Goal: Information Seeking & Learning: Learn about a topic

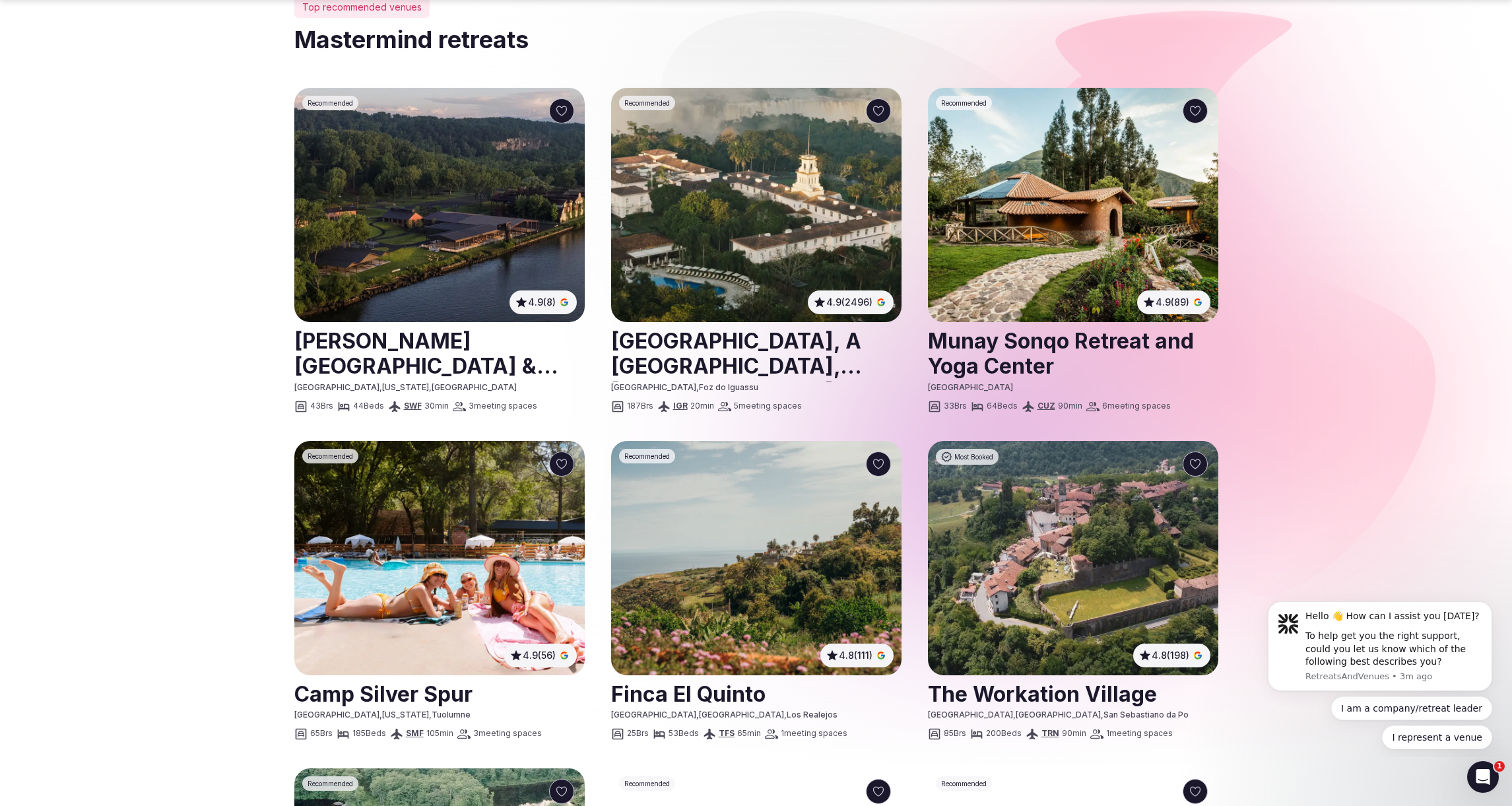
scroll to position [432, 0]
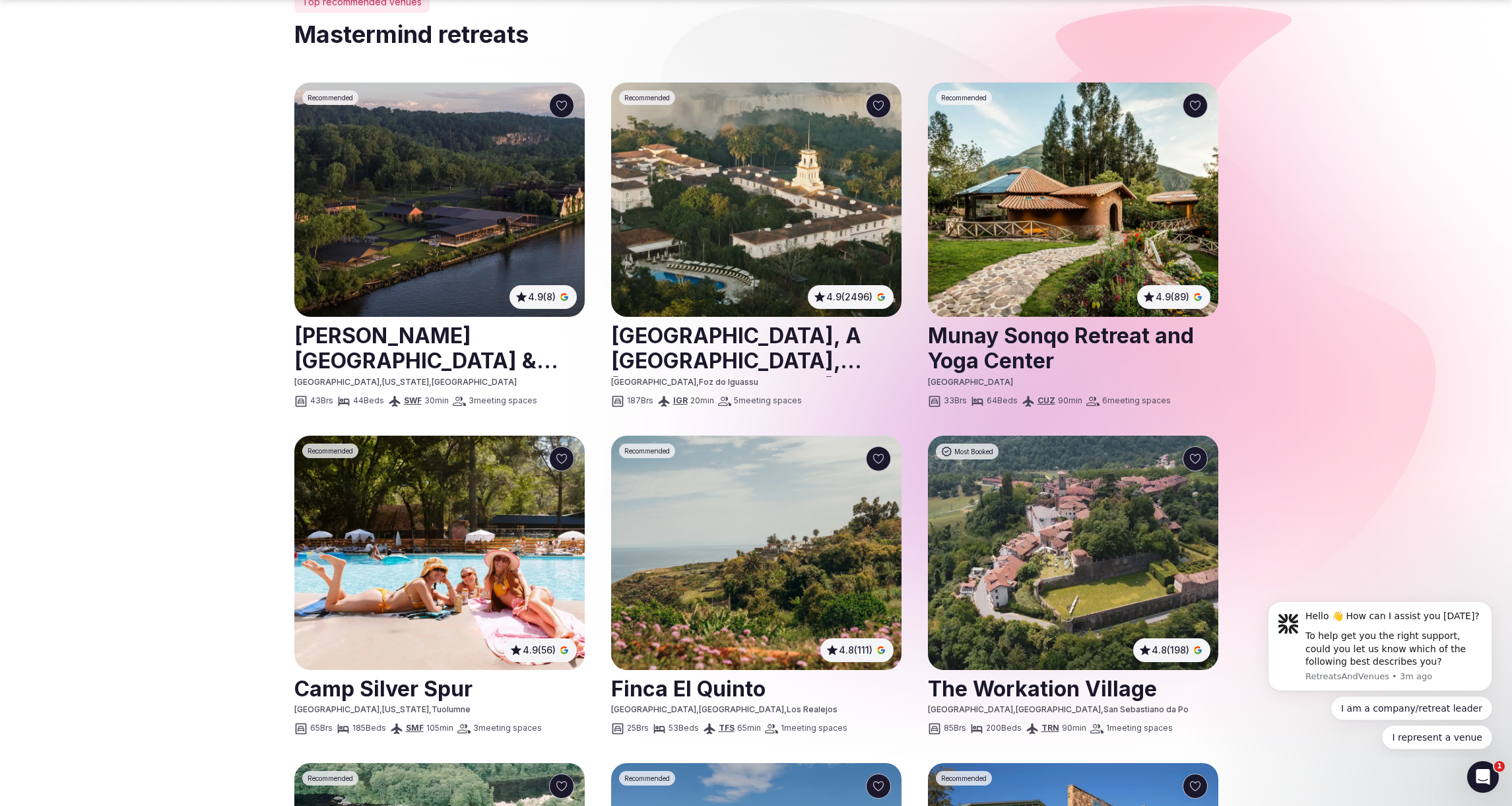
click at [500, 240] on img at bounding box center [440, 199] width 291 height 234
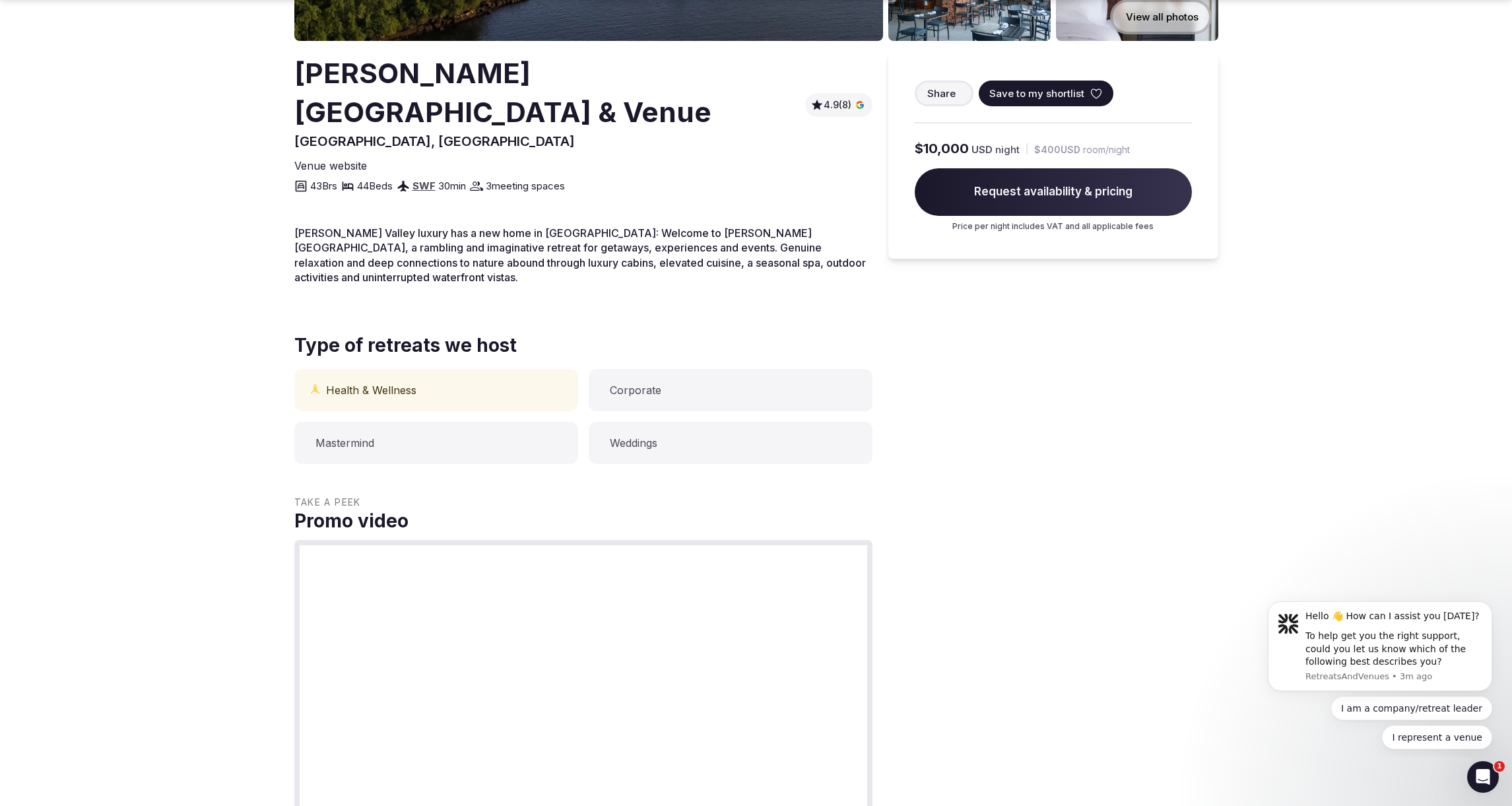
scroll to position [432, 0]
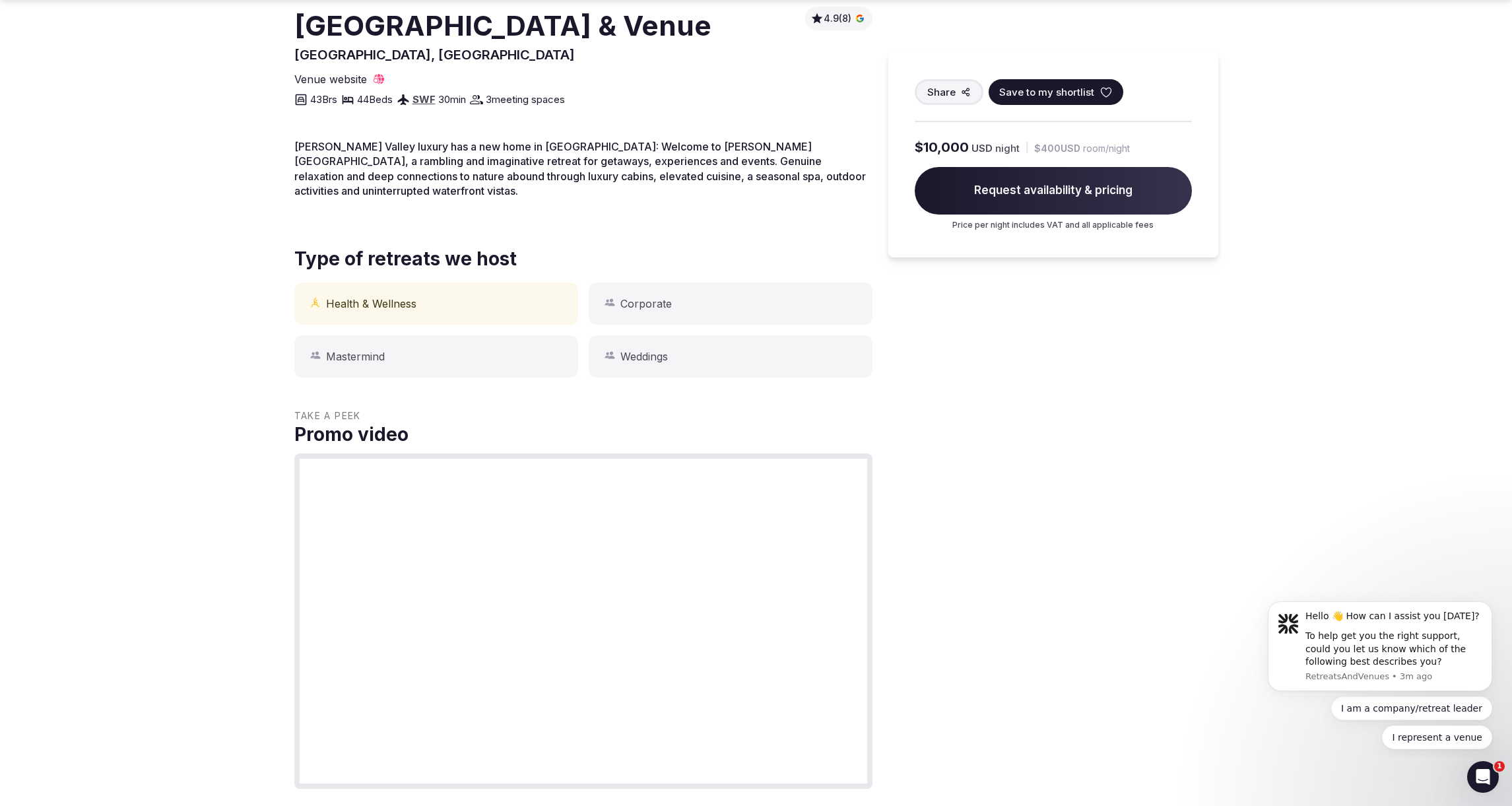
click at [684, 291] on div "Corporate" at bounding box center [730, 304] width 284 height 42
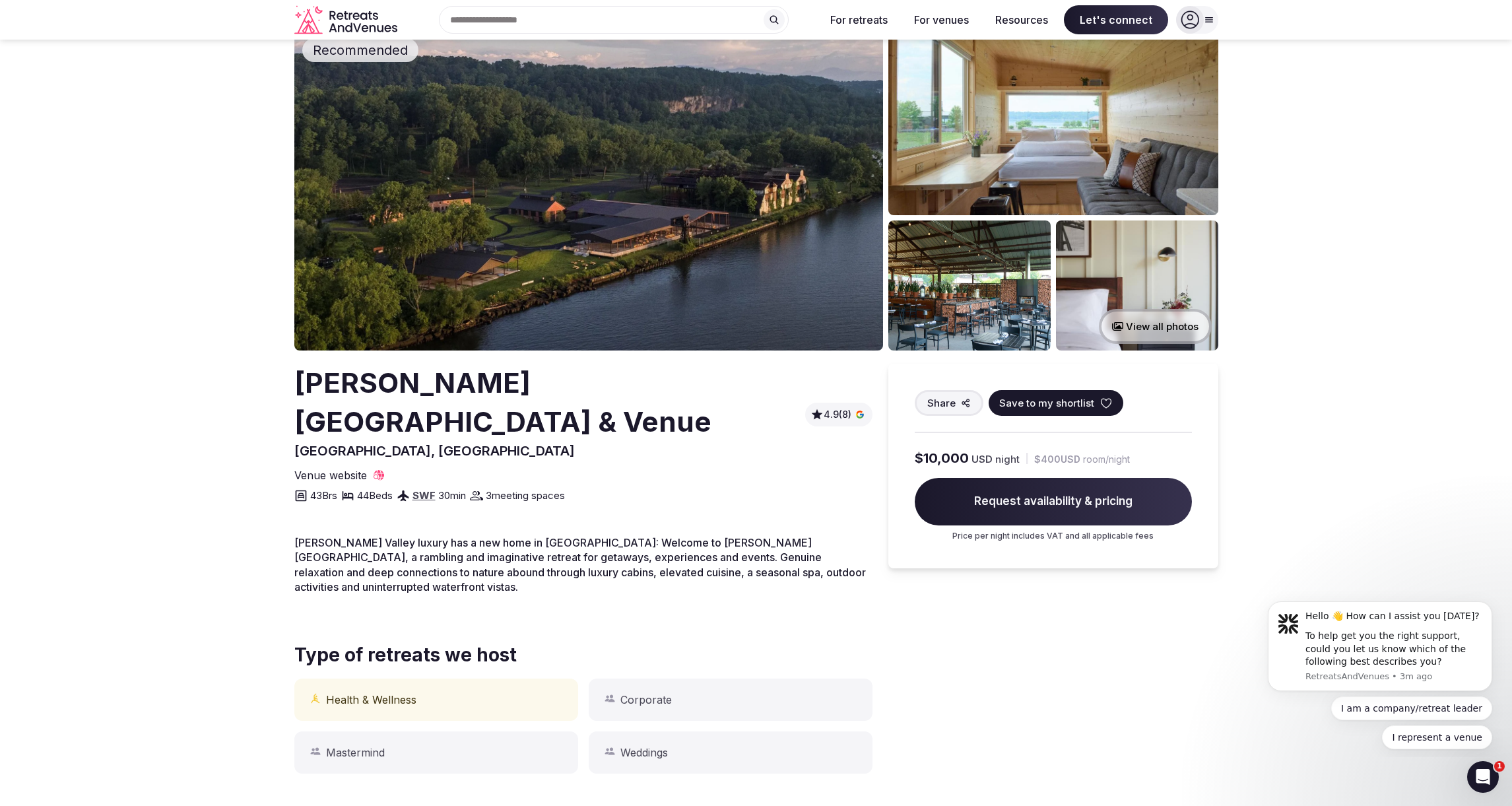
scroll to position [0, 0]
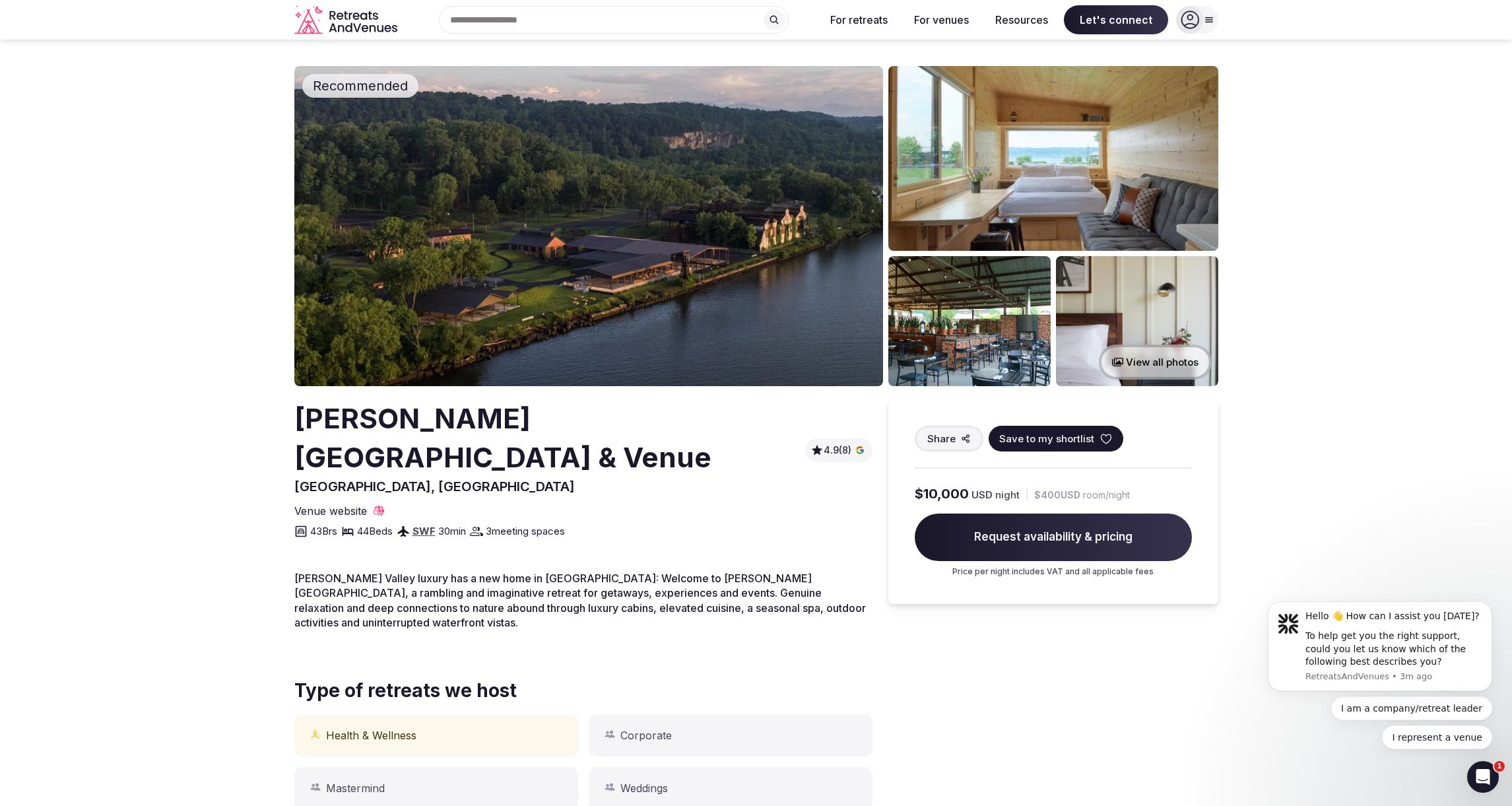
click at [359, 20] on icon "Retreats and Venues company logo" at bounding box center [347, 19] width 106 height 29
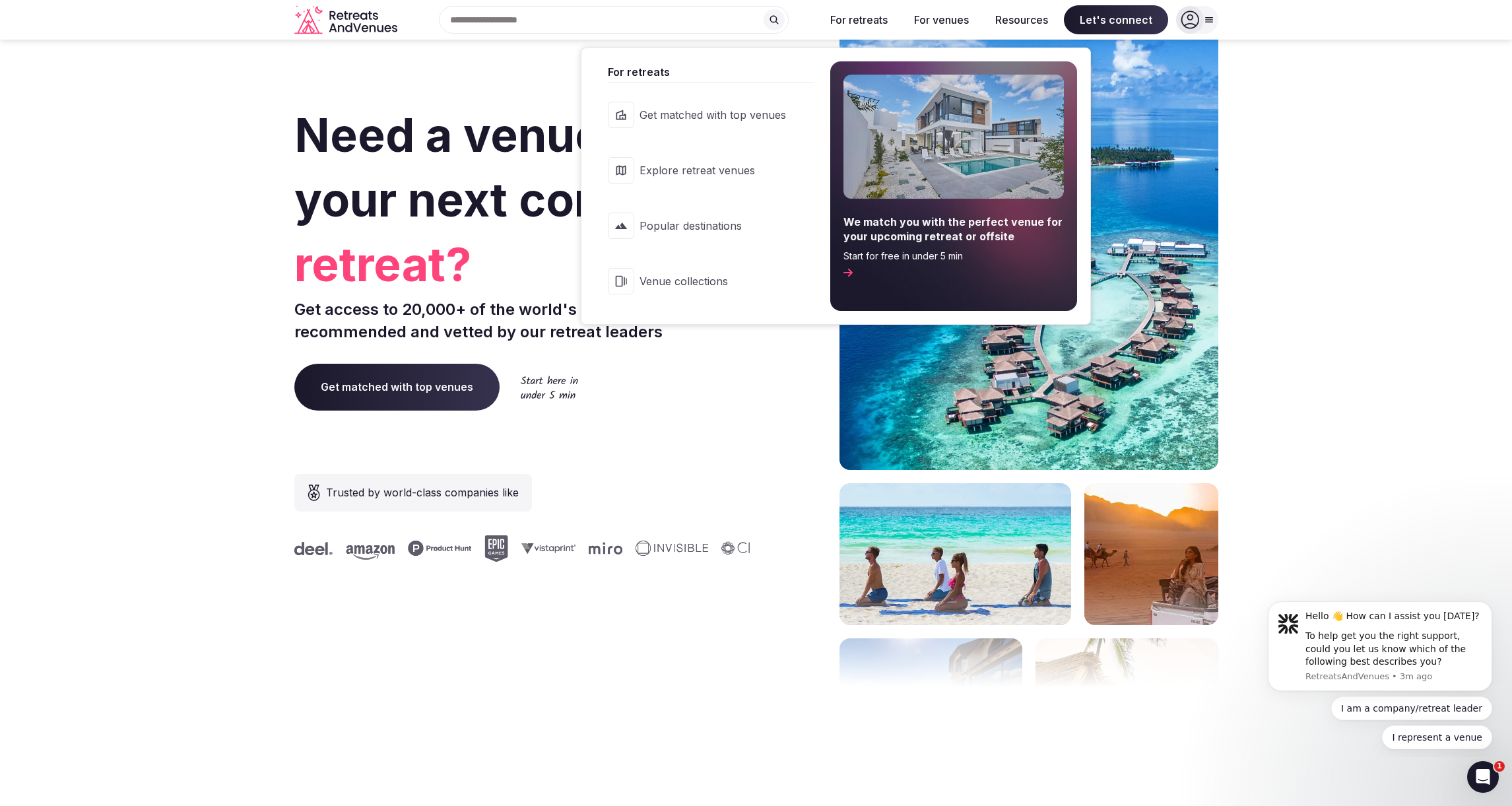
click at [748, 120] on span "Get matched with top venues" at bounding box center [712, 115] width 147 height 14
click at [868, 19] on button "For retreats" at bounding box center [859, 19] width 79 height 29
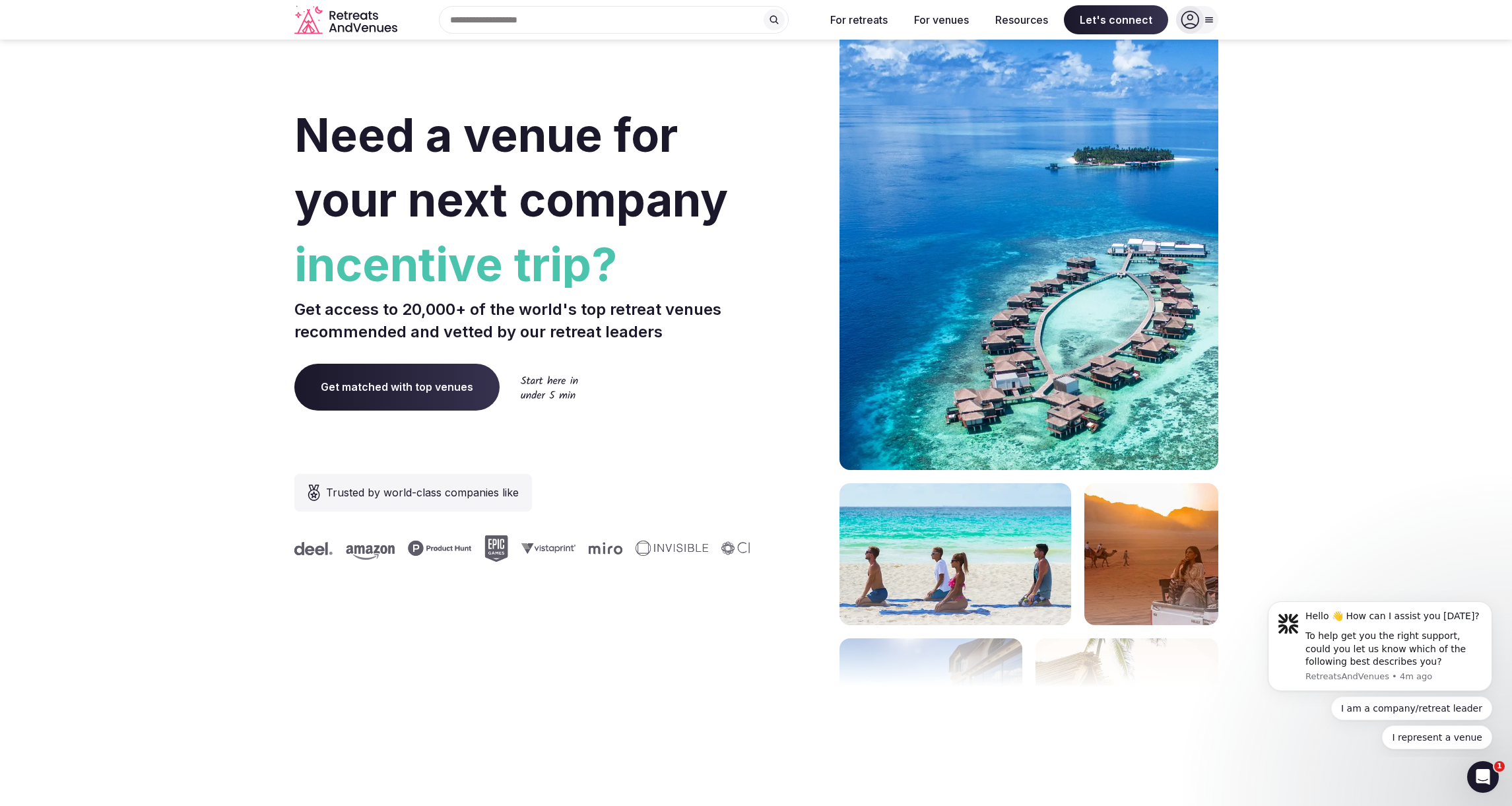
click at [1198, 21] on icon at bounding box center [1190, 20] width 18 height 18
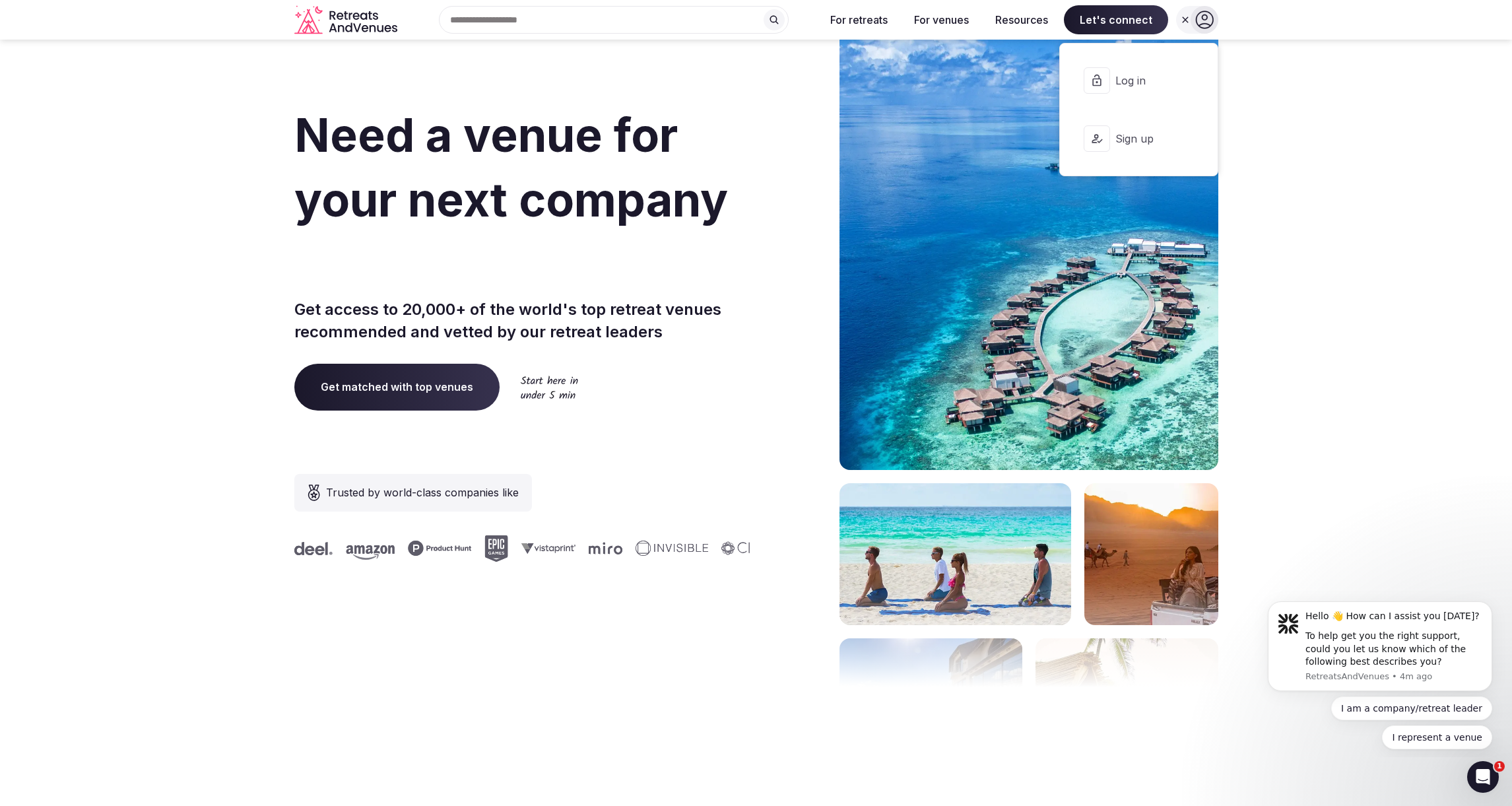
drag, startPoint x: 1337, startPoint y: 140, endPoint x: 1332, endPoint y: 173, distance: 33.4
click at [1337, 140] on section "Need a venue for your next company incentive trip? Get access to 20,000+ of the…" at bounding box center [756, 394] width 1512 height 795
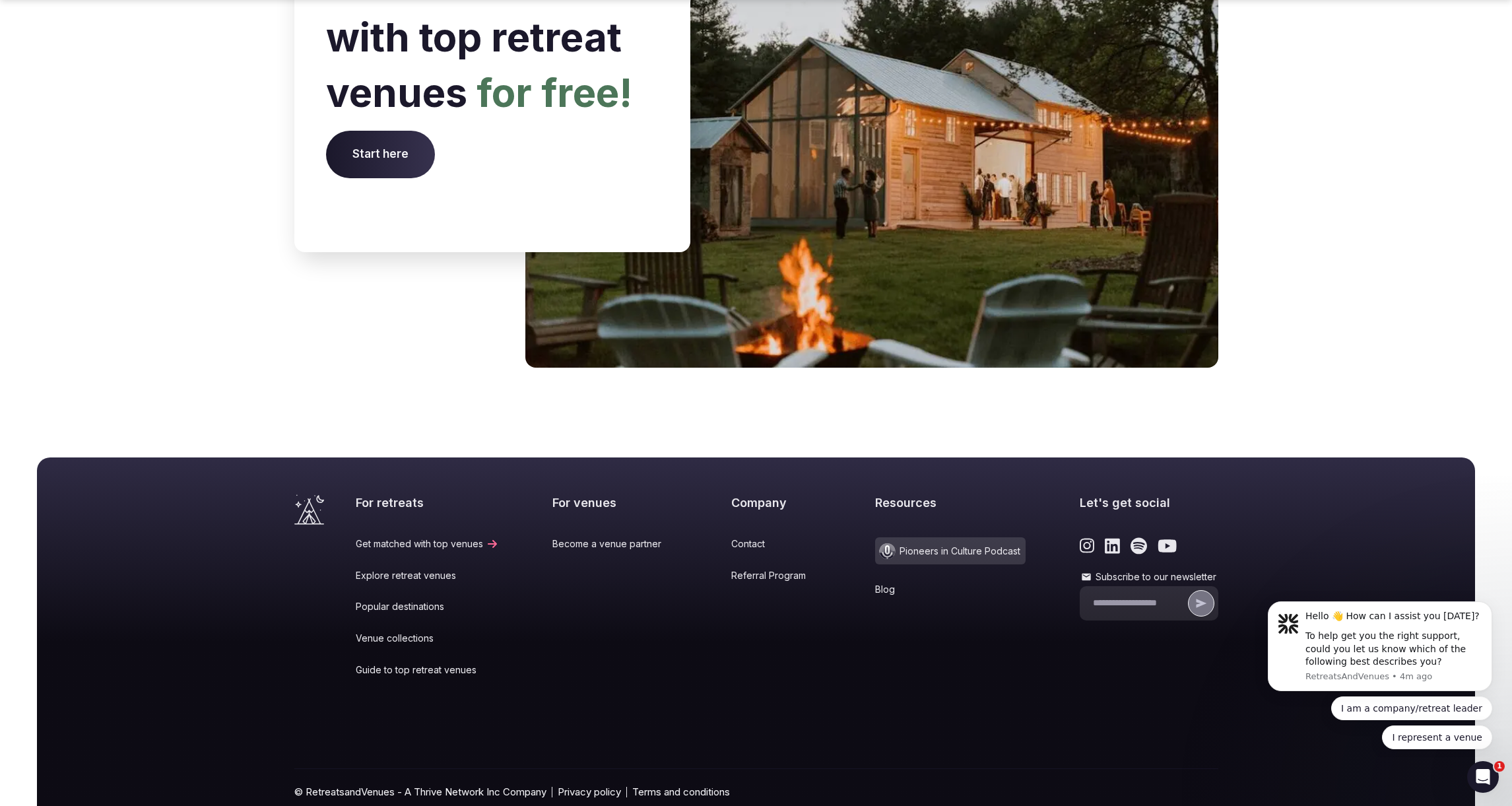
scroll to position [5248, 0]
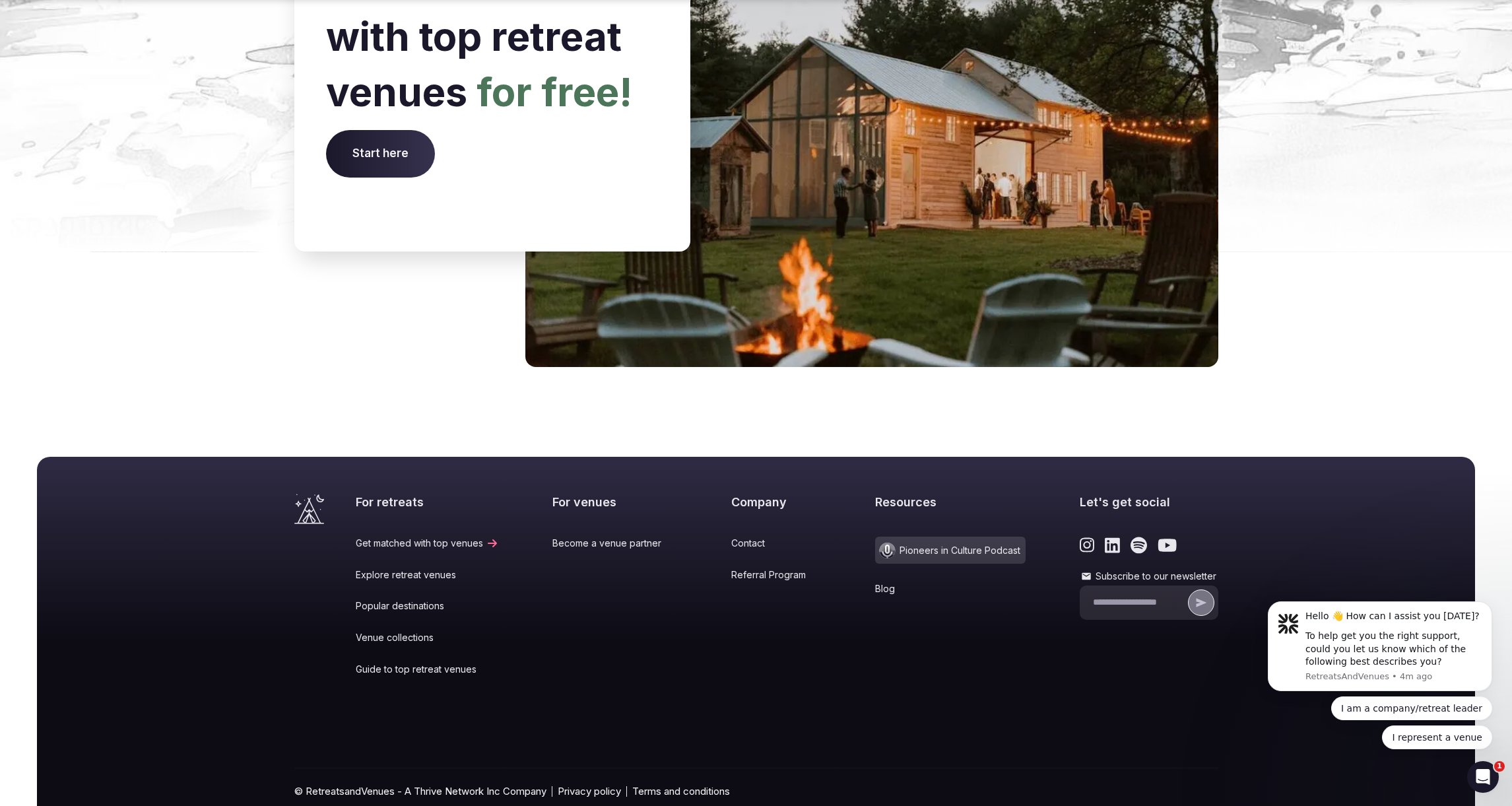
click at [750, 568] on link "Referral Program" at bounding box center [777, 575] width 90 height 13
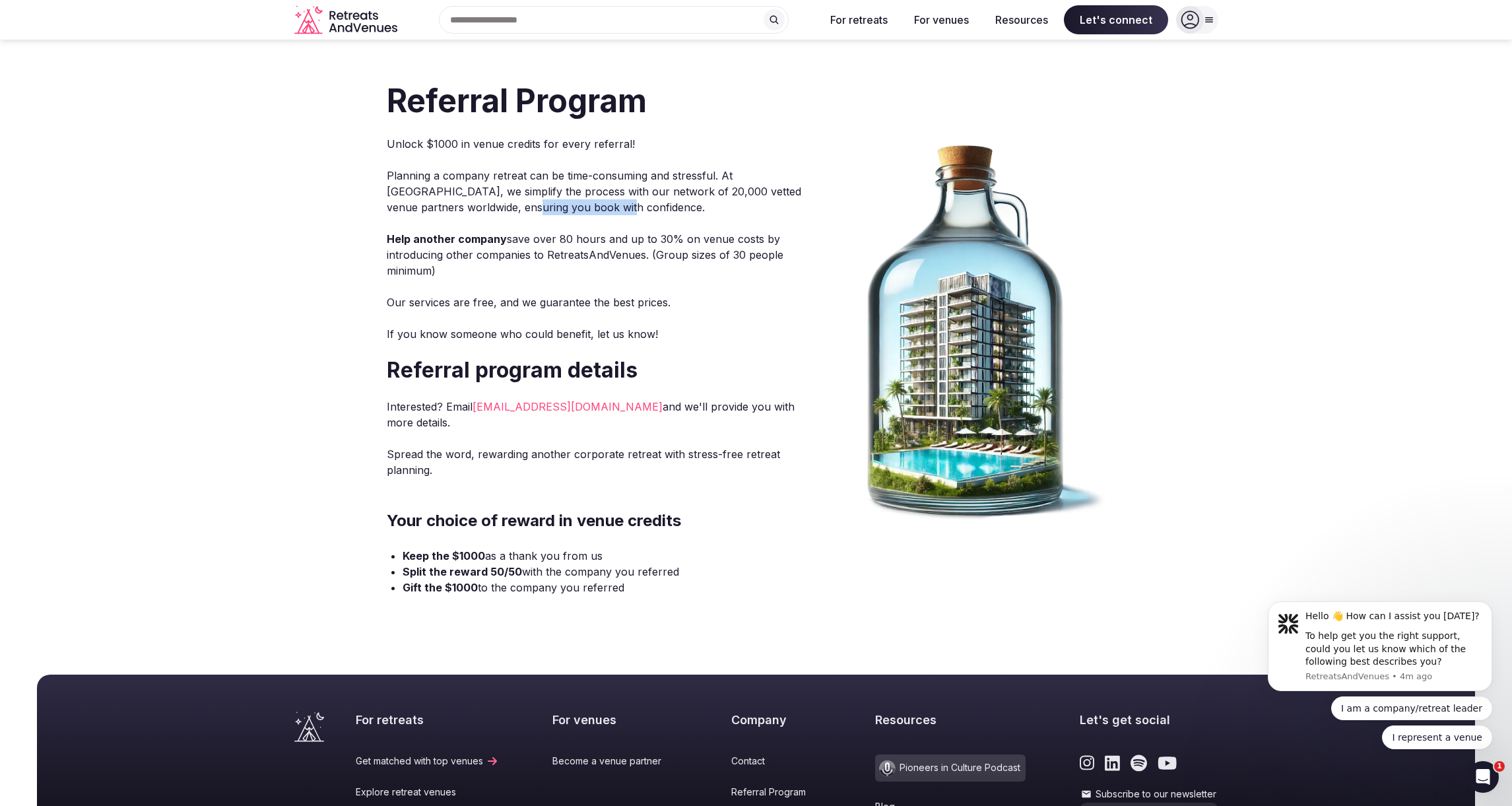
click at [634, 205] on p "Planning a company retreat can be time-consuming and stressful. At [GEOGRAPHIC_…" at bounding box center [596, 191] width 420 height 47
click at [583, 238] on p "Help another company save over 80 hours and up to 30% on venue costs by introdu…" at bounding box center [596, 255] width 420 height 47
click at [564, 240] on p "Help another company save over 80 hours and up to 30% on venue costs by introdu…" at bounding box center [596, 255] width 420 height 47
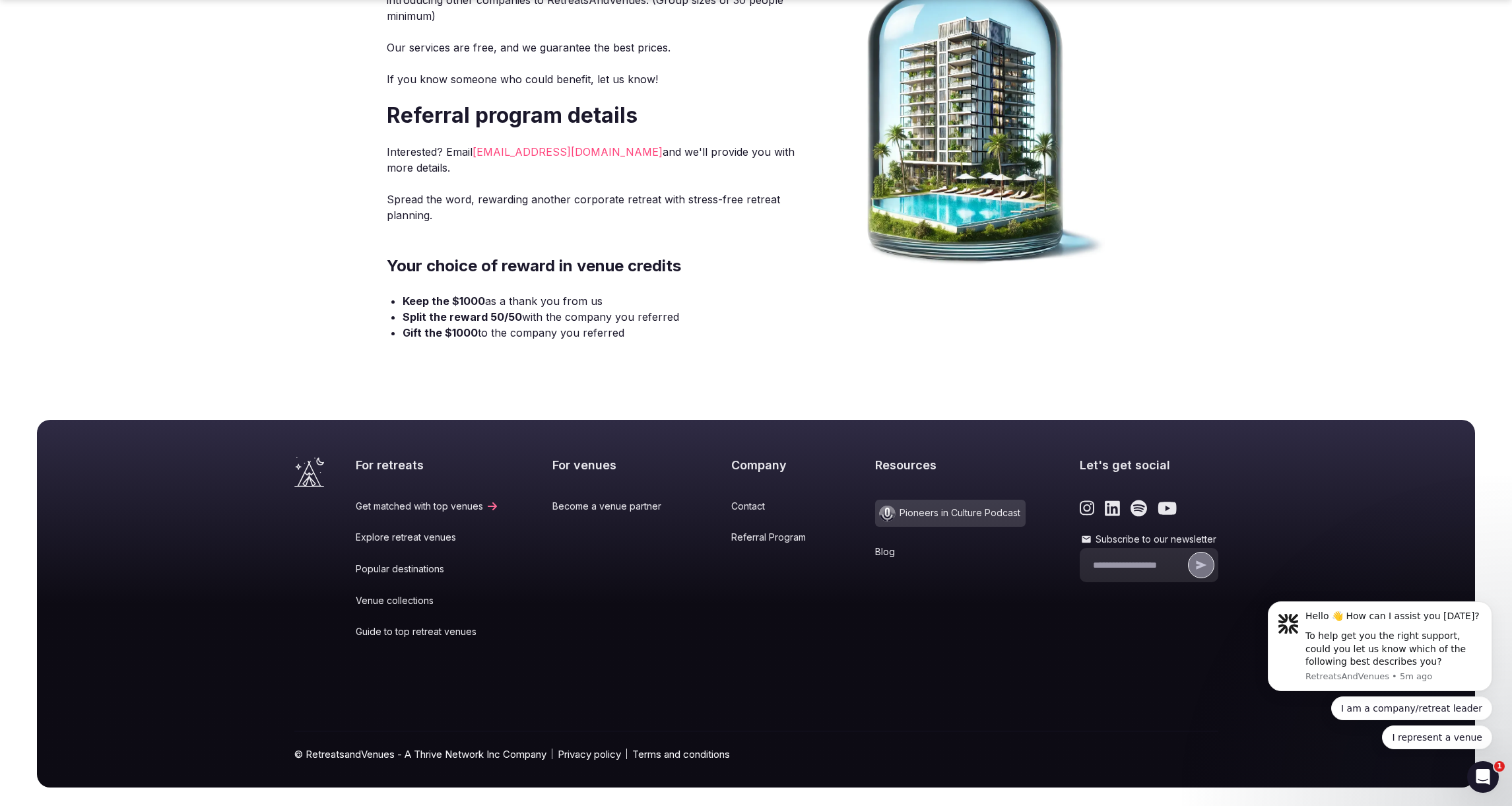
scroll to position [273, 0]
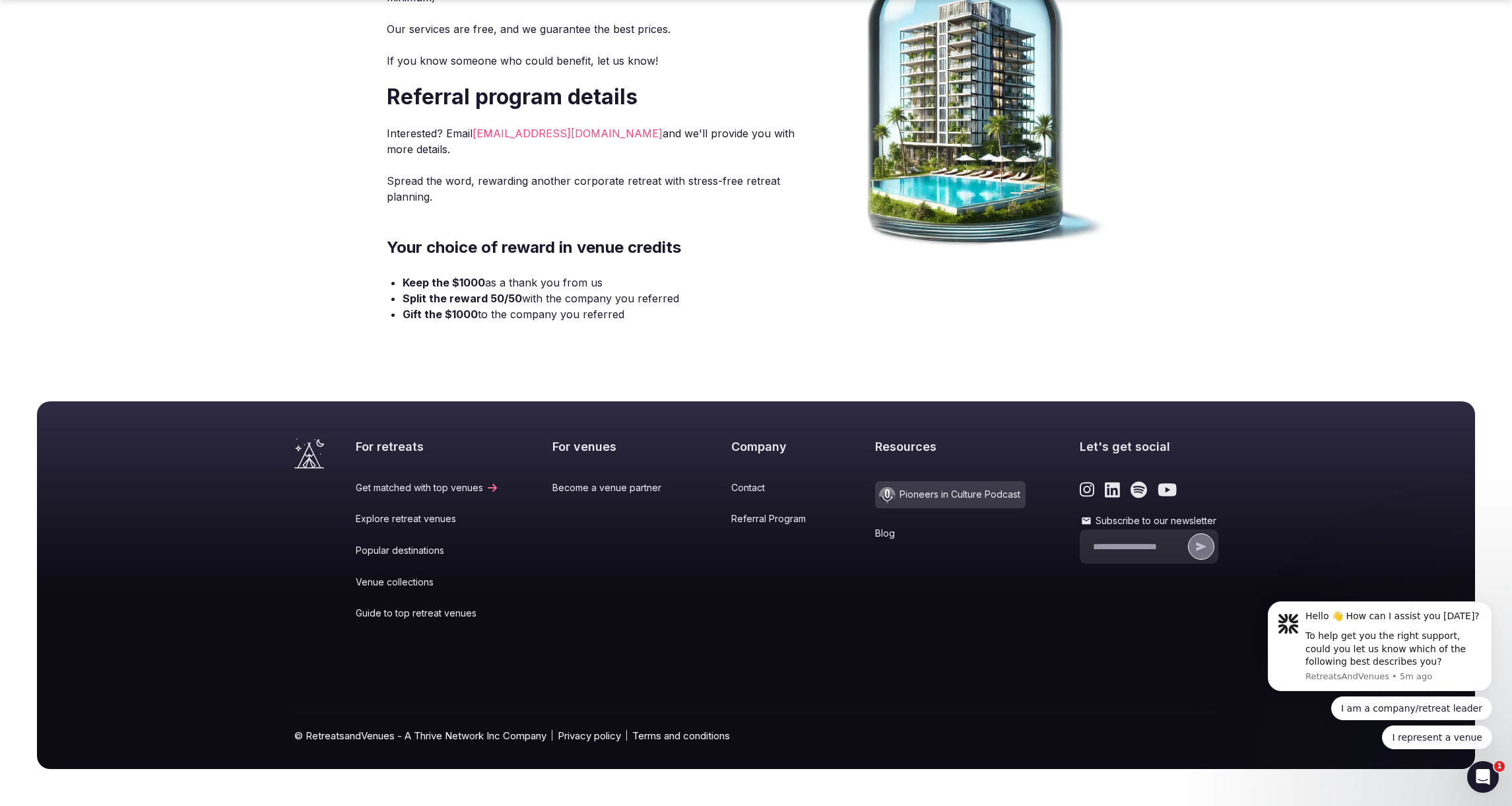
click at [1105, 493] on icon "Link to the retreats and venues LinkedIn page" at bounding box center [1112, 489] width 15 height 15
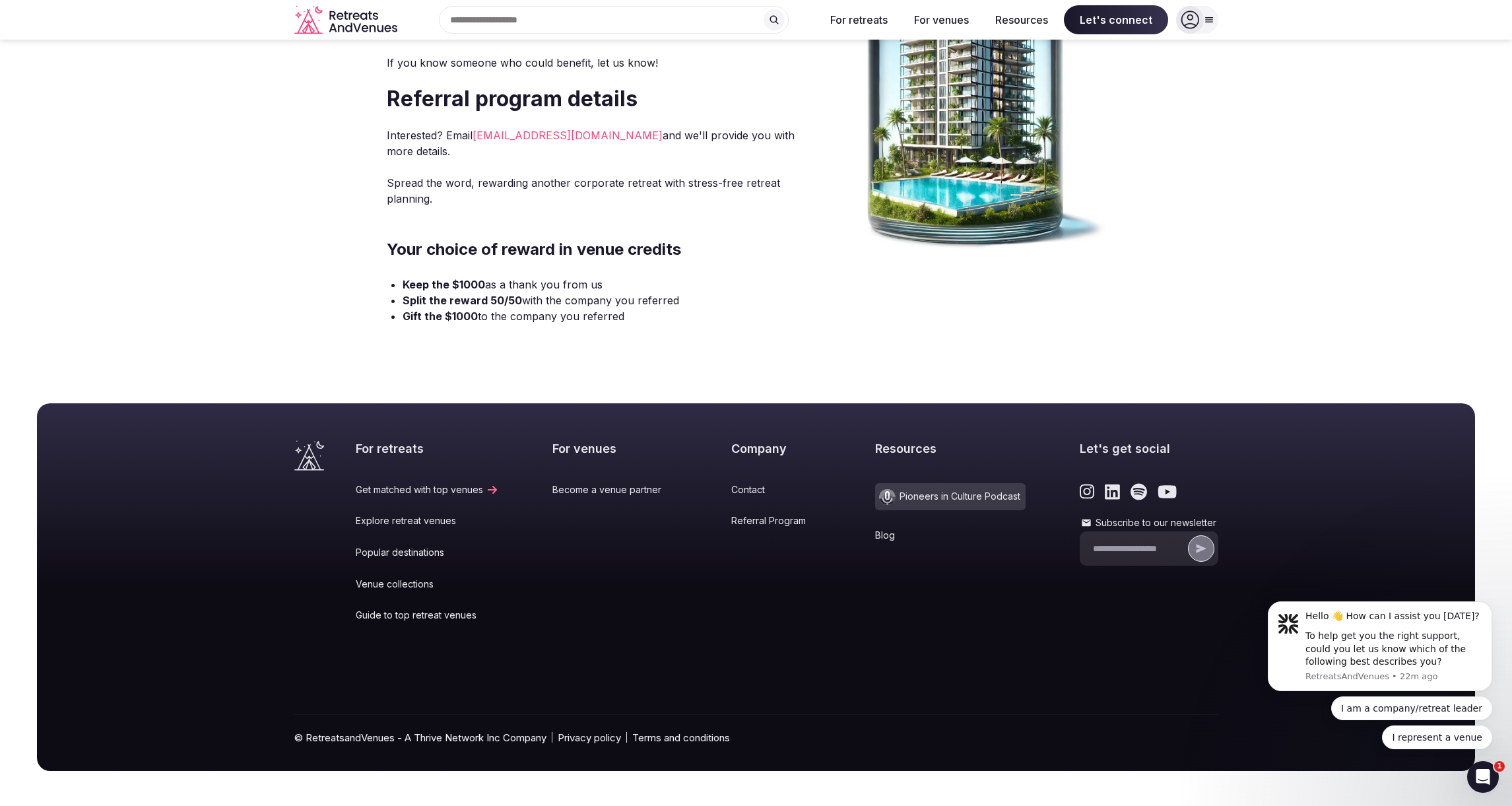
scroll to position [0, 0]
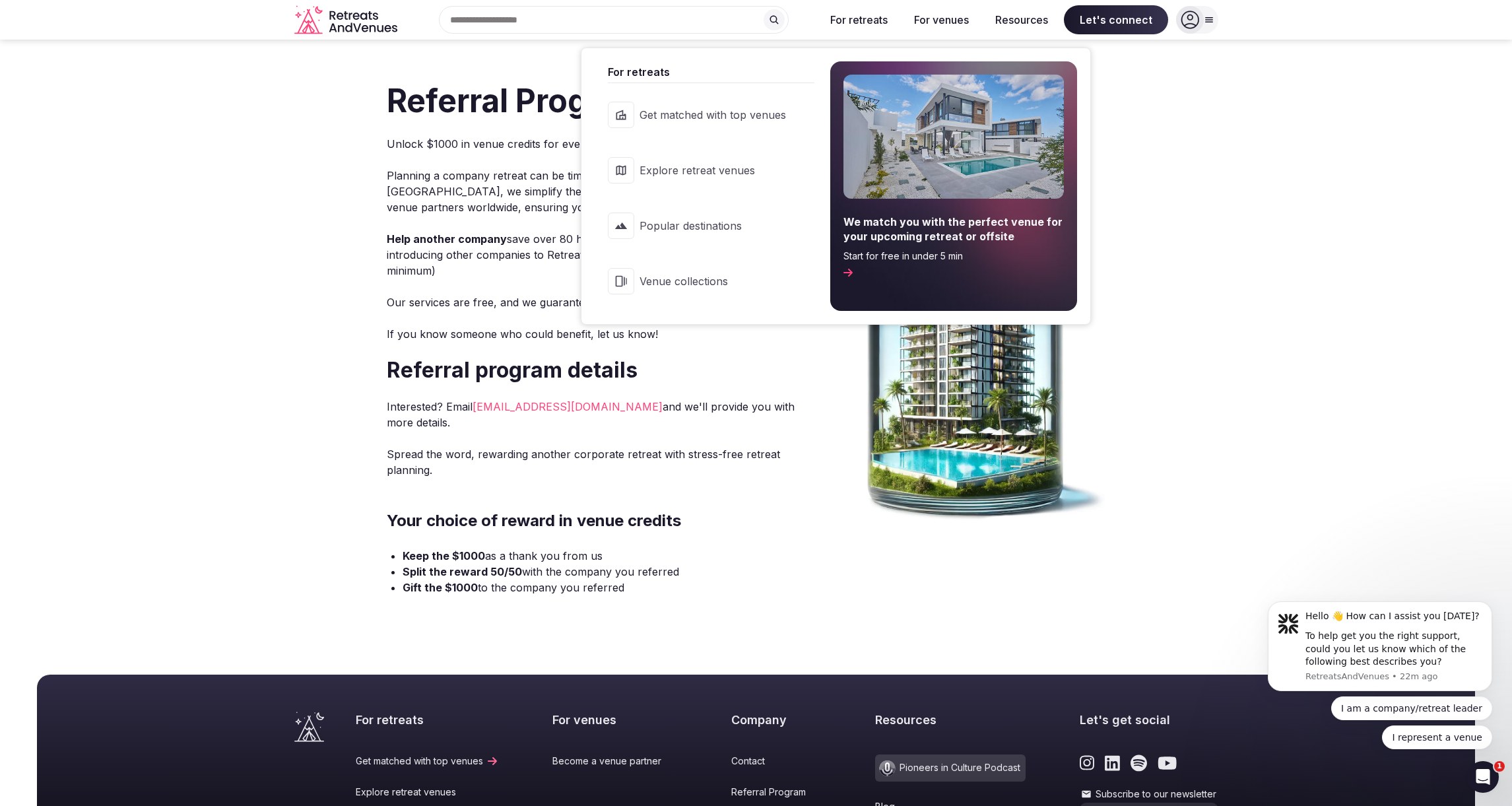
click at [719, 156] on link "Explore retreat venues" at bounding box center [704, 170] width 219 height 53
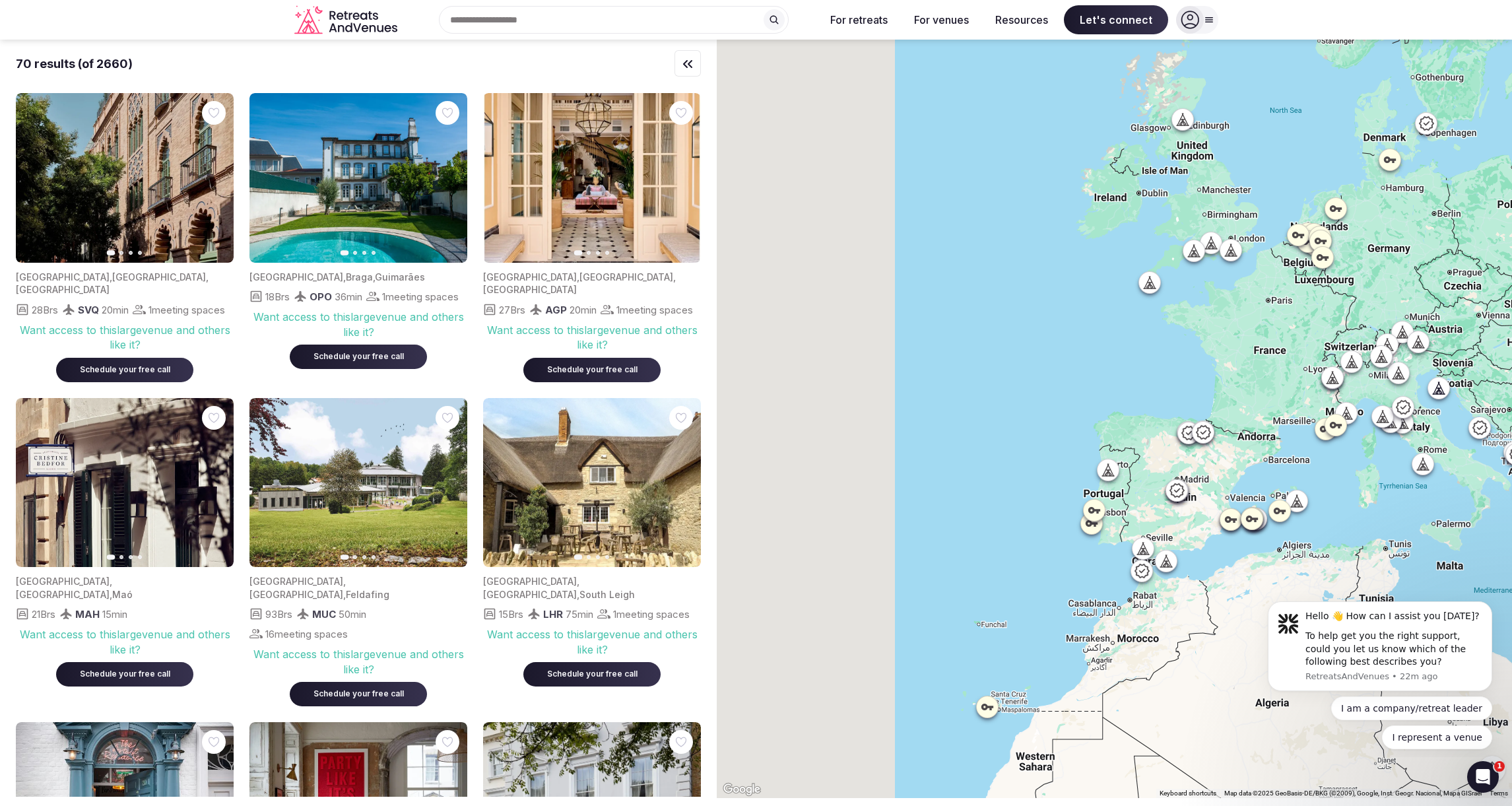
drag, startPoint x: 1163, startPoint y: 359, endPoint x: 1405, endPoint y: 392, distance: 244.2
click at [1424, 396] on div at bounding box center [1114, 418] width 795 height 758
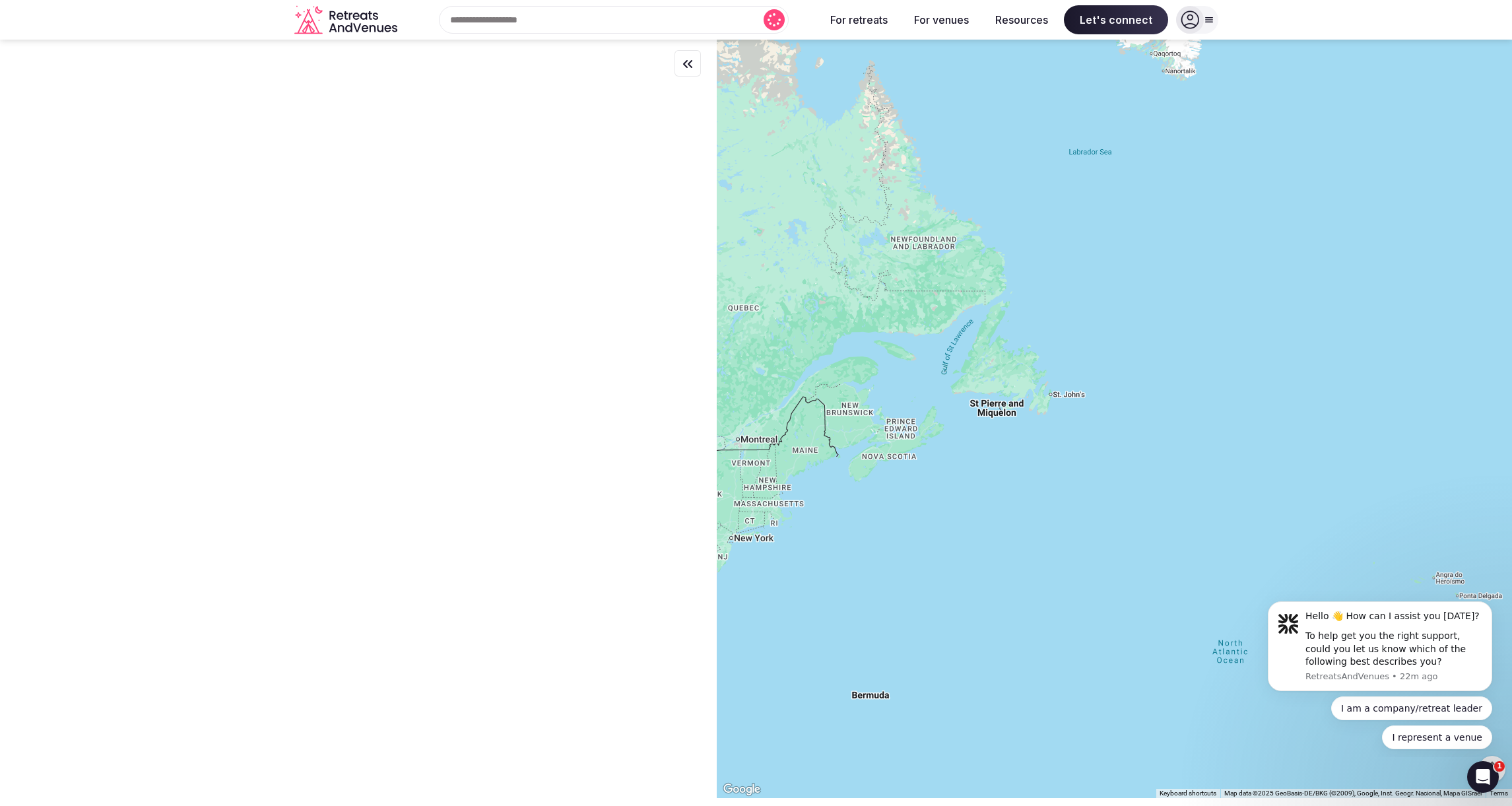
drag, startPoint x: 995, startPoint y: 326, endPoint x: 1299, endPoint y: 342, distance: 304.4
click at [1299, 342] on div at bounding box center [1114, 418] width 795 height 758
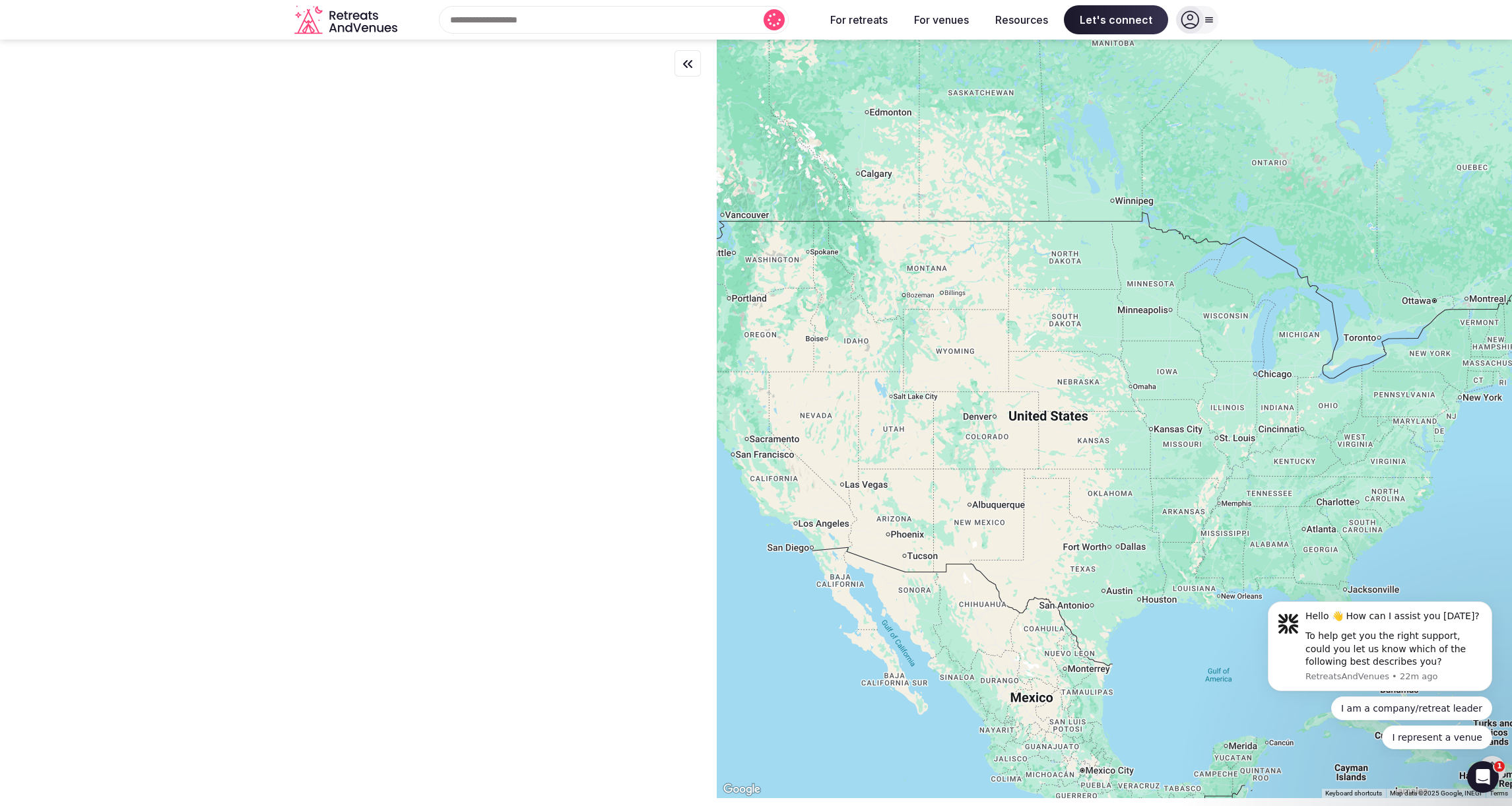
drag, startPoint x: 1200, startPoint y: 243, endPoint x: 1045, endPoint y: 157, distance: 177.3
click at [1045, 157] on div at bounding box center [1114, 418] width 795 height 758
